Goal: Navigation & Orientation: Go to known website

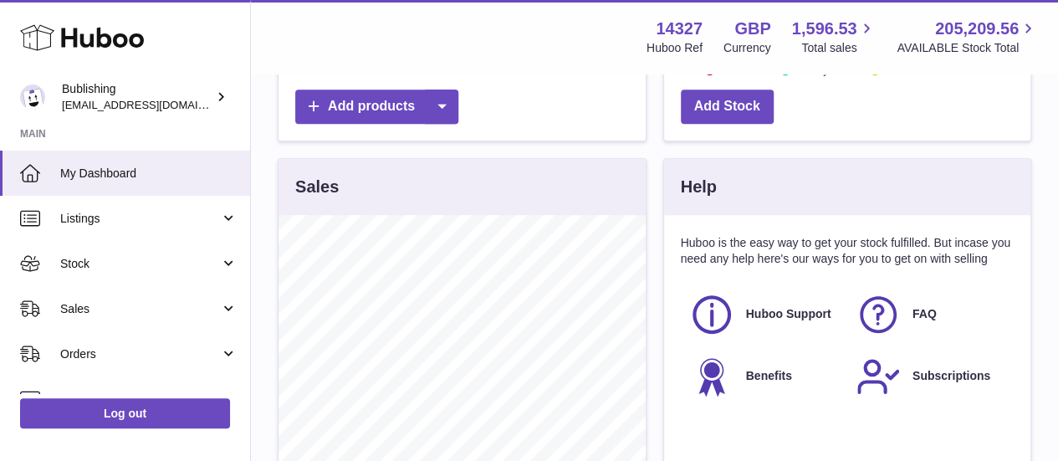
scroll to position [261, 366]
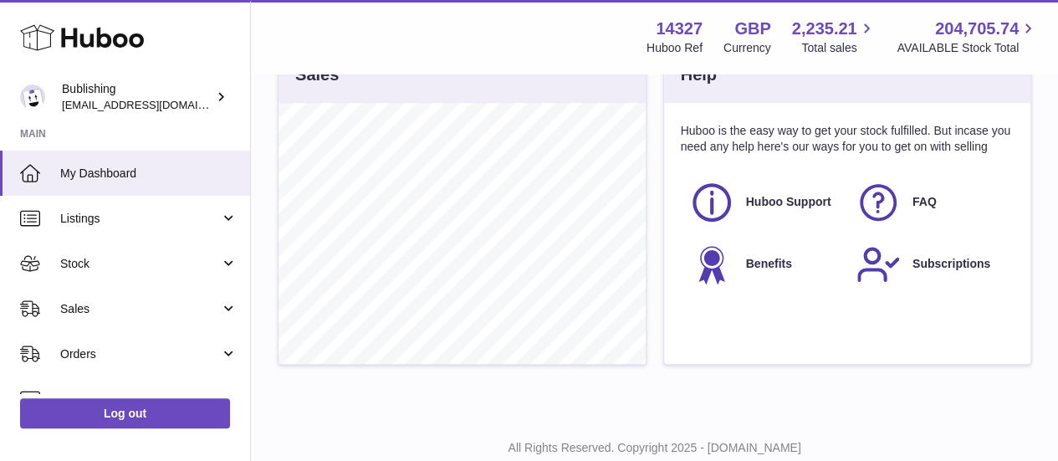
scroll to position [261, 366]
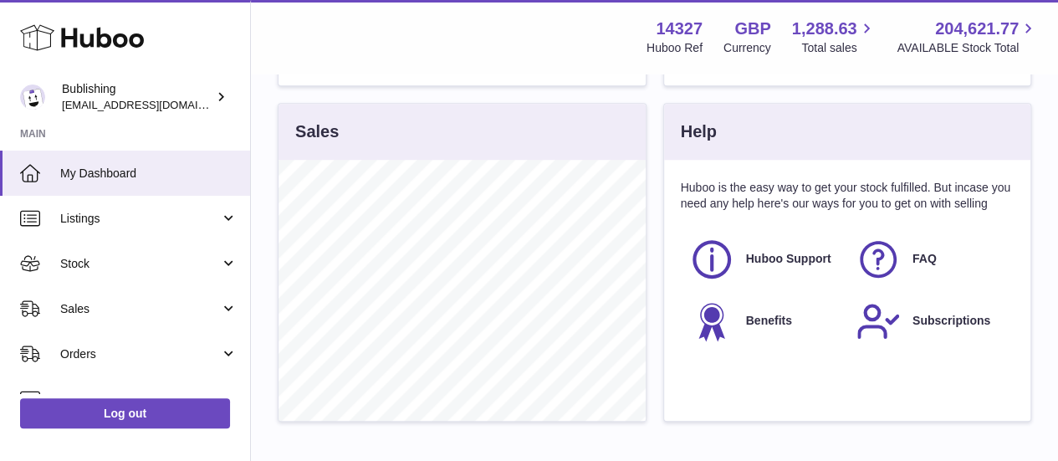
scroll to position [535, 0]
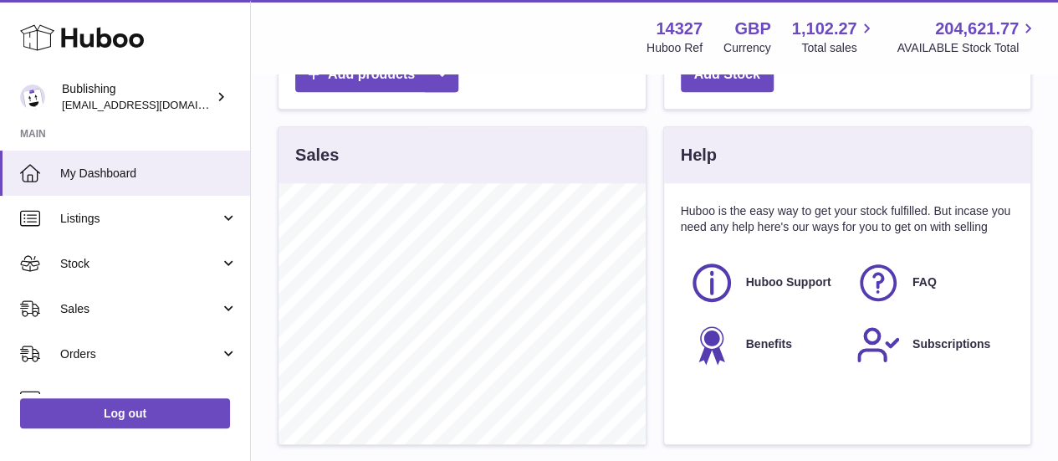
scroll to position [508, 0]
